Goal: Check status: Check status

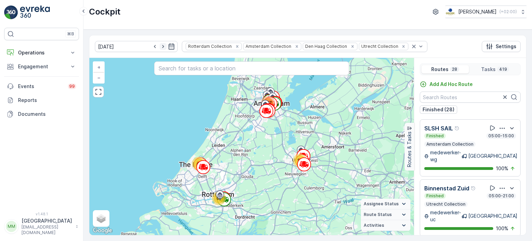
click at [160, 44] on icon "button" at bounding box center [163, 46] width 7 height 7
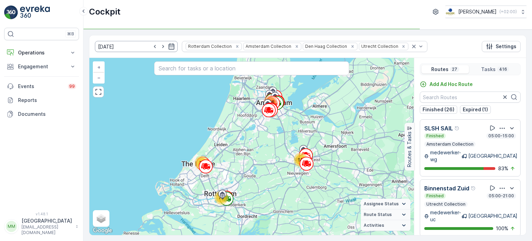
click at [160, 45] on icon "button" at bounding box center [163, 46] width 7 height 7
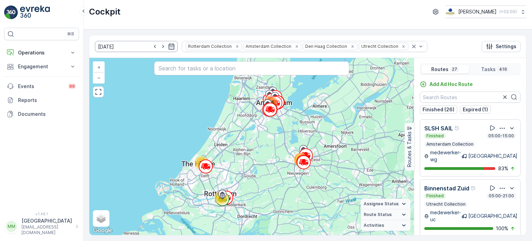
type input "[DATE]"
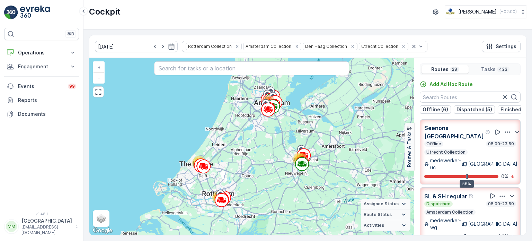
scroll to position [17, 0]
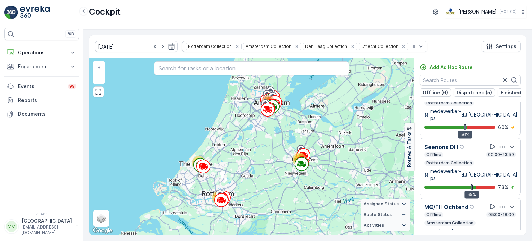
scroll to position [1368, 0]
